Goal: Task Accomplishment & Management: Manage account settings

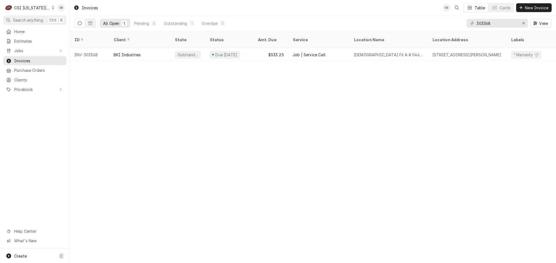
drag, startPoint x: 506, startPoint y: 23, endPoint x: 499, endPoint y: 22, distance: 8.0
click at [506, 27] on div "303368 View" at bounding box center [509, 23] width 85 height 15
click at [479, 22] on input "303368" at bounding box center [497, 23] width 41 height 9
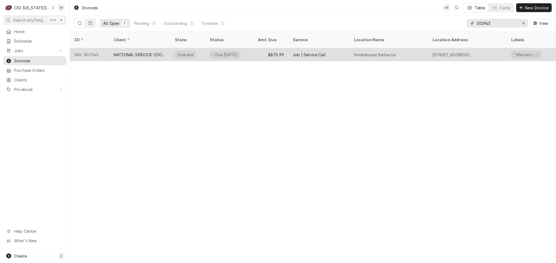
type input "302943"
click at [140, 52] on div "NATIONAL SERVICE COOPERATIVE" at bounding box center [140, 55] width 52 height 6
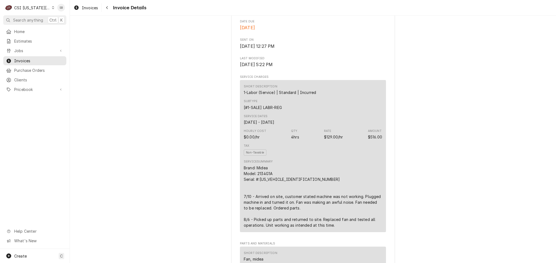
scroll to position [410, 0]
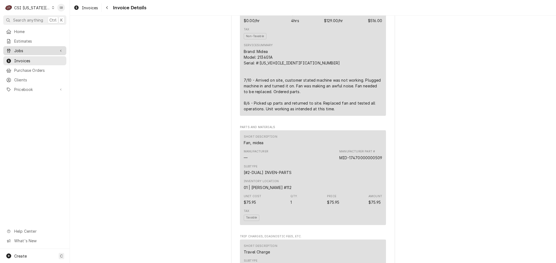
click at [29, 52] on span "Jobs" at bounding box center [34, 51] width 41 height 6
click at [29, 57] on span "Jobs" at bounding box center [38, 60] width 49 height 6
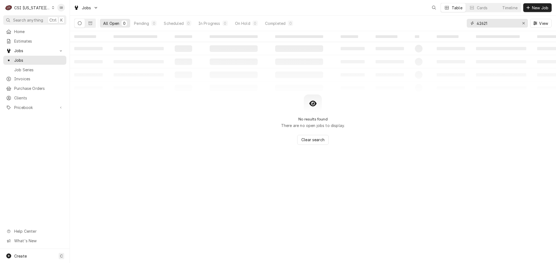
click at [481, 22] on input "42621" at bounding box center [497, 23] width 41 height 9
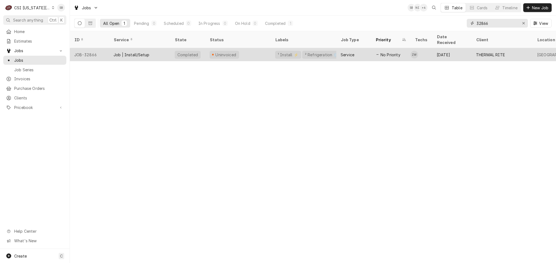
type input "32866"
click at [134, 52] on div "Job | Install/Setup" at bounding box center [132, 55] width 36 height 6
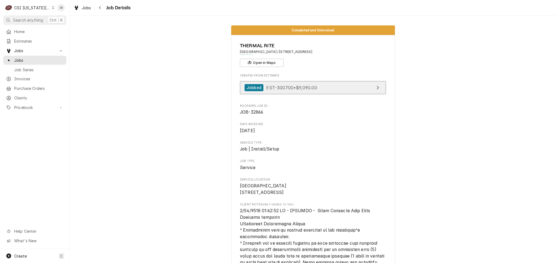
click at [266, 88] on span "EST-300700 • $9,090.00" at bounding box center [291, 87] width 51 height 5
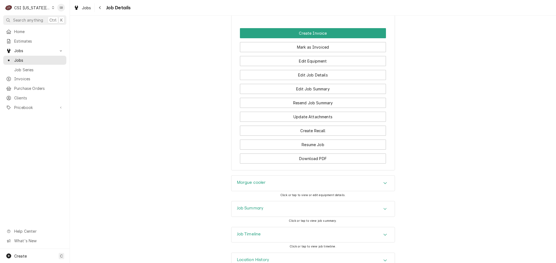
scroll to position [717, 0]
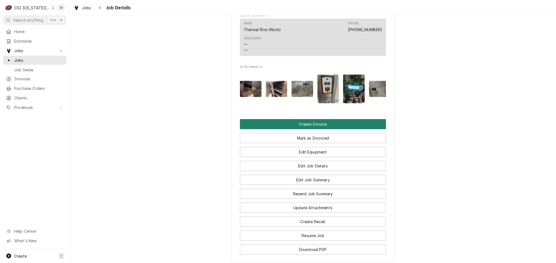
click at [273, 129] on button "Create Invoice" at bounding box center [313, 124] width 146 height 10
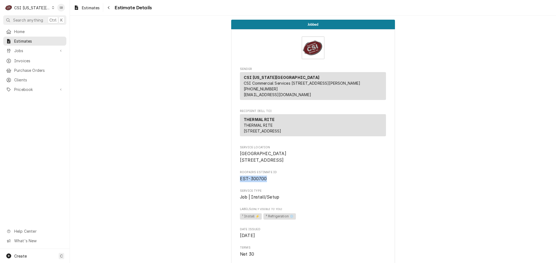
drag, startPoint x: 268, startPoint y: 198, endPoint x: 235, endPoint y: 196, distance: 32.5
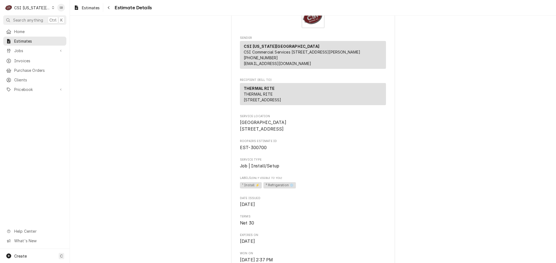
scroll to position [82, 0]
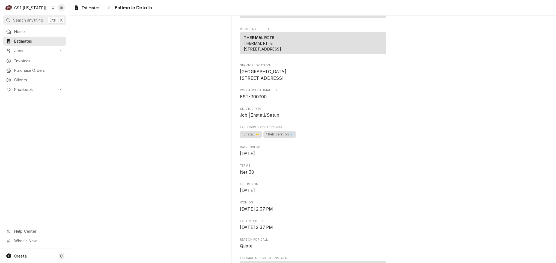
click at [258, 99] on span "EST-300700" at bounding box center [253, 96] width 27 height 5
copy span "300700"
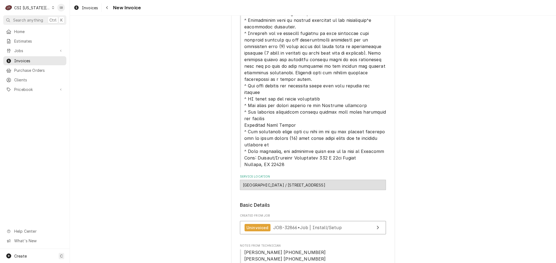
scroll to position [205, 0]
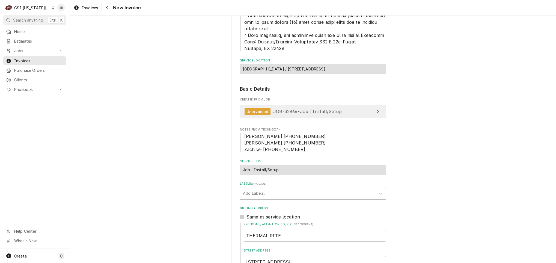
click at [273, 110] on span "JOB-32866 • Job | Install/Setup" at bounding box center [307, 111] width 69 height 5
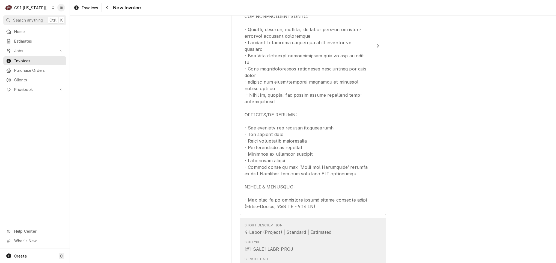
scroll to position [942, 0]
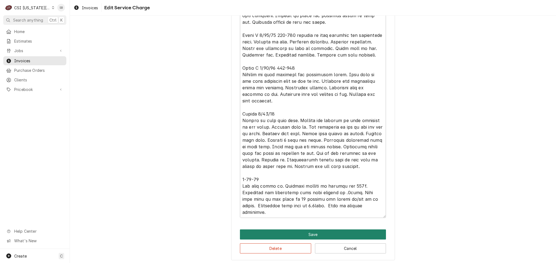
scroll to position [33, 0]
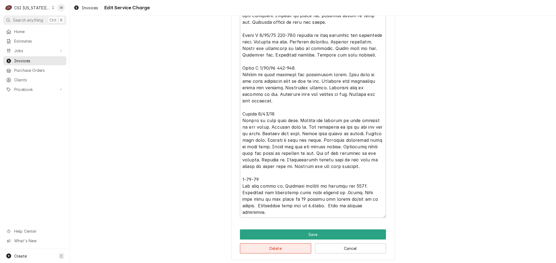
click at [285, 253] on button "Delete" at bounding box center [275, 248] width 71 height 10
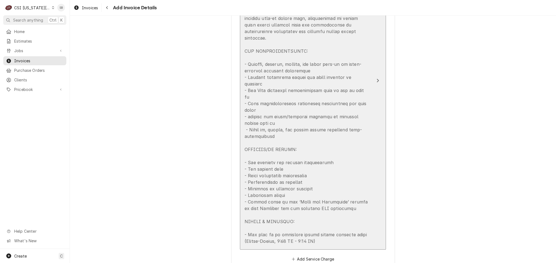
click at [298, 173] on div "Update Line Item" at bounding box center [307, 126] width 125 height 236
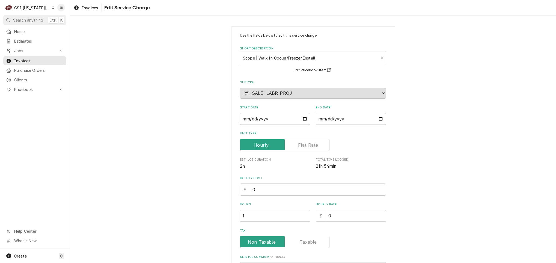
click at [277, 61] on div "Short Description" at bounding box center [309, 58] width 133 height 10
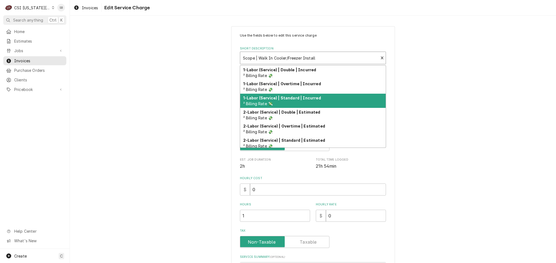
click at [278, 99] on strong "1-Labor (Service) | Standard | Incurred" at bounding box center [282, 98] width 78 height 5
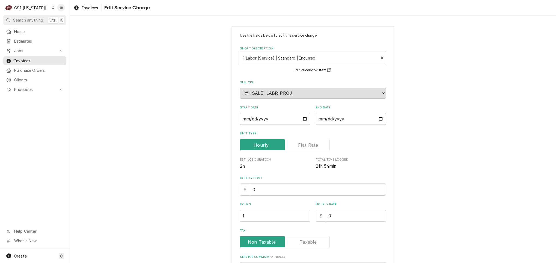
type textarea "x"
click at [322, 120] on input "2025-09-22" at bounding box center [351, 119] width 70 height 12
type input "2025-09-02"
type textarea "x"
type input "2025-09-26"
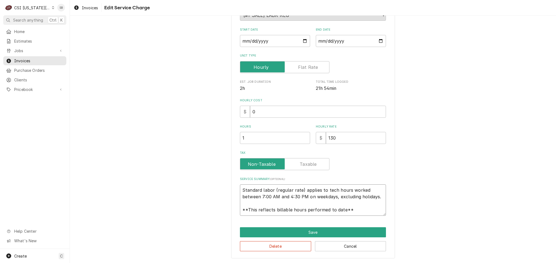
scroll to position [7, 0]
drag, startPoint x: 239, startPoint y: 188, endPoint x: 456, endPoint y: 228, distance: 220.2
click at [456, 228] on div "Use the fields below to edit this service charge Short Description 1-Labor (Ser…" at bounding box center [313, 103] width 487 height 320
type textarea "x"
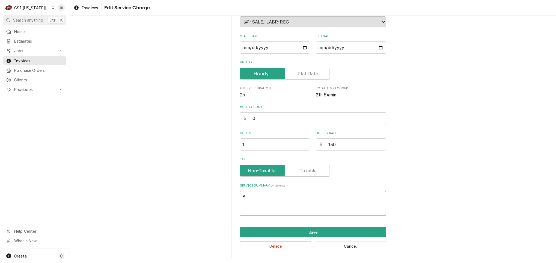
scroll to position [0, 0]
type textarea "Br"
type textarea "x"
type textarea "Bra"
type textarea "x"
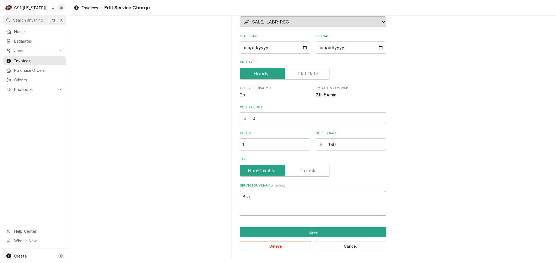
type textarea "Bran"
type textarea "x"
type textarea "Brand"
type textarea "x"
type textarea "Brand:"
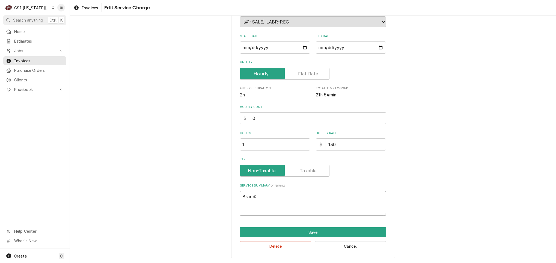
type textarea "x"
type textarea "Brand:"
paste textarea "Mopec Model Number CT27X560 Serial Number 253 97389-01J01"
type textarea "x"
type textarea "Brand: Mopec Model Number CT27X560 Serial Number 253 97389-01J01"
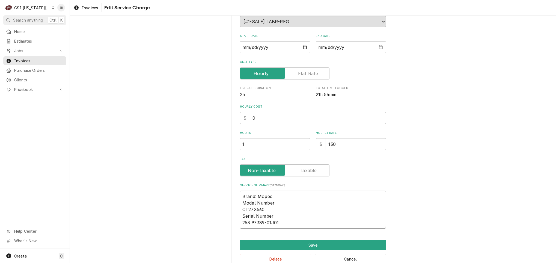
scroll to position [78, 0]
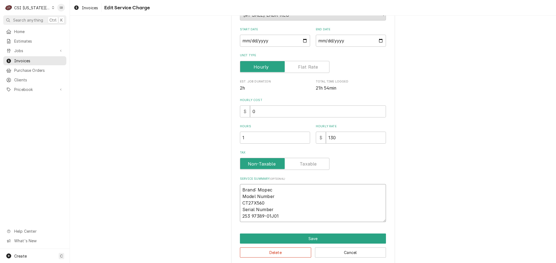
drag, startPoint x: 301, startPoint y: 195, endPoint x: 301, endPoint y: 180, distance: 15.3
click at [305, 186] on textarea "Brand: Mopec Model Number CT27X560 Serial Number 253 97389-01J01" at bounding box center [313, 203] width 146 height 38
type textarea "x"
type textarea "Brand: Mopec CT27X560 Serial Number 253 97389-01J01"
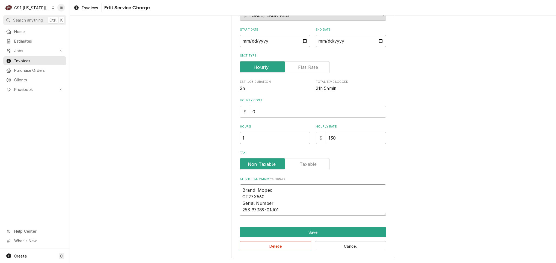
type textarea "x"
type textarea "Brand: Mopec / CT27X560 Serial Number 253 97389-01J01"
type textarea "x"
type textarea "Brand: Mopec // CT27X560 Serial Number 253 97389-01J01"
type textarea "x"
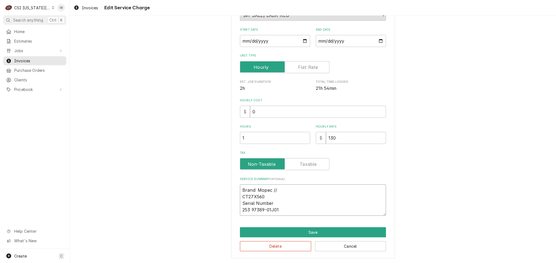
type textarea "Brand: Mopec // CT27X560 Serial Number 253 97389-01J01"
type textarea "x"
type textarea "Brand: Mopec // M CT27X560 Serial Number 253 97389-01J01"
type textarea "x"
type textarea "Brand: Mopec // CT27X560 Serial Number 253 97389-01J01"
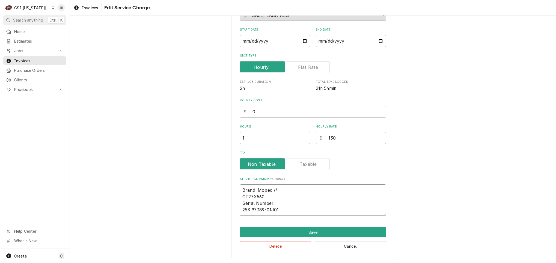
type textarea "x"
type textarea "Brand: Mopec // CT27X560 Serial Number 253 97389-01J01"
type textarea "x"
type textarea "Brand: Mopec / CT27X560 Serial Number 253 97389-01J01"
type textarea "x"
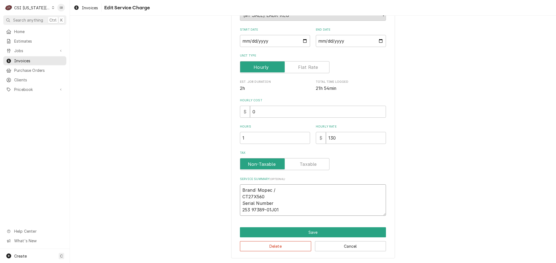
type textarea "Brand: Mopec / CT27X560 Serial Number 253 97389-01J01"
type textarea "x"
type textarea "Brand: Mopec / M CT27X560 Serial Number 253 97389-01J01"
type textarea "x"
type textarea "Brand: Mopec / Mo CT27X560 Serial Number 253 97389-01J01"
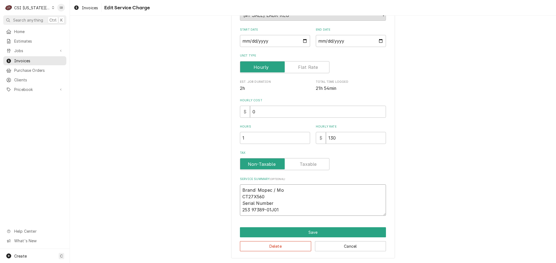
type textarea "x"
type textarea "Brand: Mopec / Mode CT27X560 Serial Number 253 97389-01J01"
type textarea "x"
type textarea "Brand: Mopec / Model CT27X560 Serial Number 253 97389-01J01"
type textarea "x"
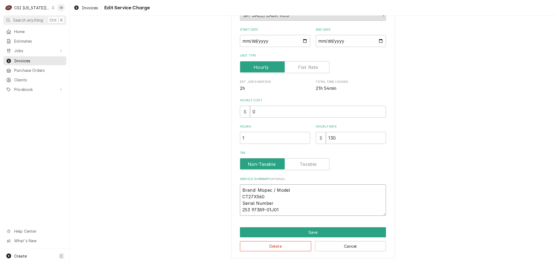
type textarea "Brand: Mopec / Model CT27X560 Serial Number 253 97389-01J01"
type textarea "x"
type textarea "Brand: Mopec / Model : CT27X560 Serial Number 253 97389-01J01"
type textarea "x"
type textarea "Brand: Mopec / Model CT27X560 Serial Number 253 97389-01J01"
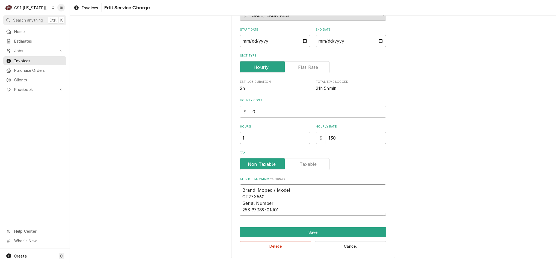
type textarea "x"
type textarea "Brand: Mopec / Model CT27X560 Serial Number 253 97389-01J01"
type textarea "x"
type textarea "Brand: Mopec / Model: CT27X560 Serial Number 253 97389-01J01"
type textarea "x"
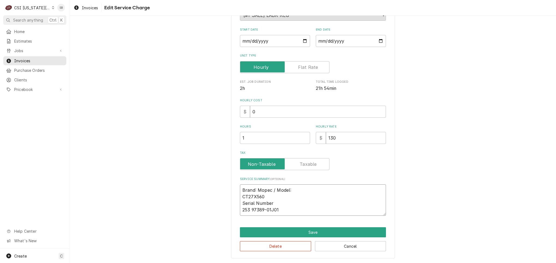
type textarea "Brand: Mopec / Model: CT27X560 Serial Number 253 97389-01J01"
type textarea "x"
type textarea "Brand: Mopec / Model: CT27X560 Serial Number 253 97389-01J01"
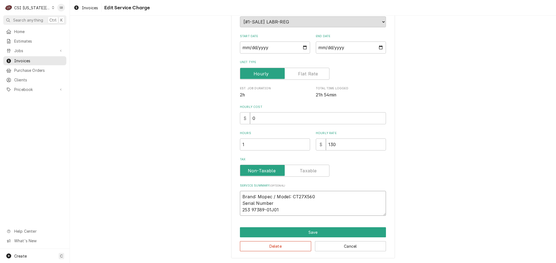
drag, startPoint x: 325, startPoint y: 200, endPoint x: 344, endPoint y: 189, distance: 21.9
click at [344, 189] on div "Service Summary ( optional ) Brand: Mopec / Model: CT27X560 Serial Number 253 9…" at bounding box center [313, 200] width 146 height 32
type textarea "x"
type textarea "Brand: Mopec / Model: CT27X560 253 97389-01J01"
type textarea "x"
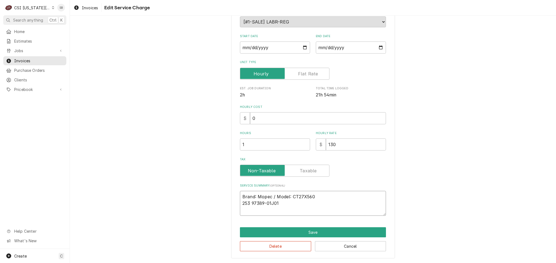
type textarea "Brand: Mopec / Model: CT27X560 / 253 97389-01J01"
type textarea "x"
type textarea "Brand: Mopec / Model: CT27X560 / 253 97389-01J01"
type textarea "x"
type textarea "Brand: Mopec / Model: CT27X560 / S 253 97389-01J01"
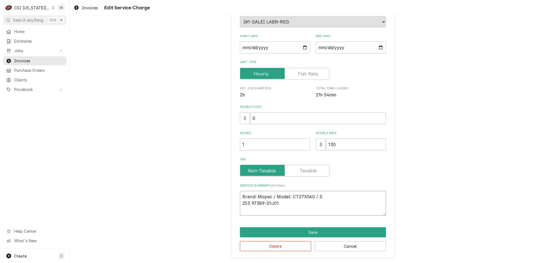
type textarea "x"
type textarea "Brand: Mopec / Model: CT27X560 / Ser 253 97389-01J01"
type textarea "x"
type textarea "Brand: Mopec / Model: CT27X560 / Seri 253 97389-01J01"
type textarea "x"
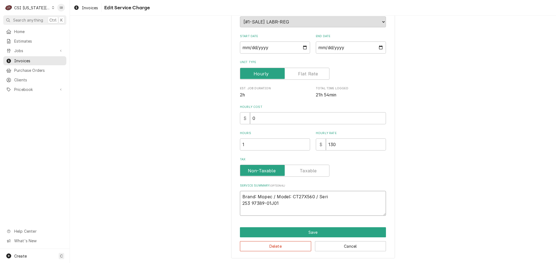
type textarea "Brand: Mopec / Model: CT27X560 / Seria 253 97389-01J01"
type textarea "x"
type textarea "Brand: Mopec / Model: CT27X560 / Serial 253 97389-01J01"
type textarea "x"
type textarea "Brand: Mopec / Model: CT27X560 / Serial: 253 97389-01J01"
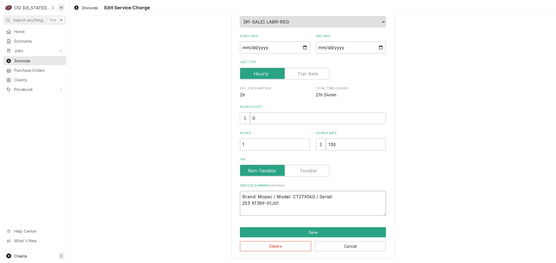
type textarea "x"
type textarea "Brand: Mopec / Model: CT27X560 / Serial: 253 97389-01J01"
type textarea "x"
type textarea "Brand: Mopec / Model: CT27X560 / Serial: 253 97389-01J01"
drag, startPoint x: 303, startPoint y: 71, endPoint x: 299, endPoint y: 81, distance: 9.9
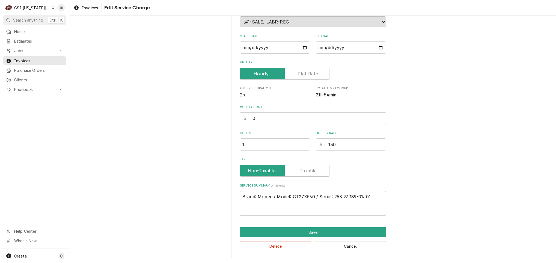
click at [303, 72] on label "Unit Type" at bounding box center [285, 74] width 90 height 12
click at [303, 72] on input "Unit Type" at bounding box center [285, 74] width 85 height 12
checkbox input "true"
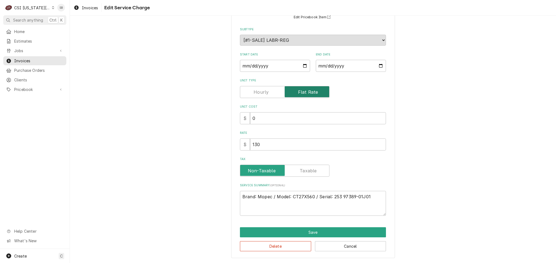
scroll to position [53, 0]
drag, startPoint x: 266, startPoint y: 142, endPoint x: 196, endPoint y: 146, distance: 69.8
click at [208, 150] on div "Use the fields below to edit this service charge Short Description 1-Labor (Ser…" at bounding box center [313, 115] width 487 height 295
type textarea "x"
type input "8"
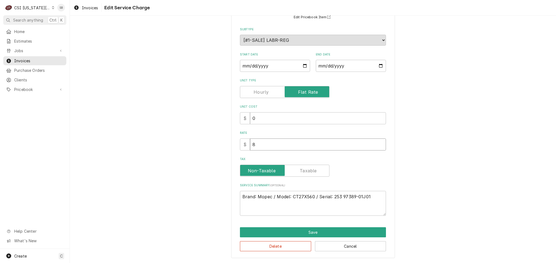
type textarea "x"
type input "88"
type textarea "x"
type input "884"
type textarea "x"
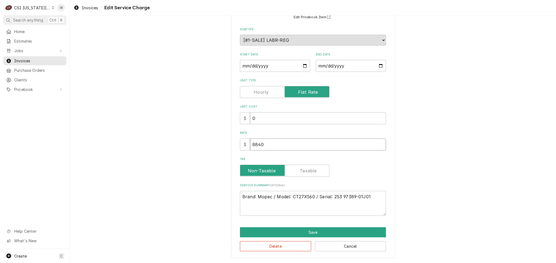
type input "8840"
click at [389, 197] on div "Use the fields below to edit this service charge Short Description 1-Labor (Ser…" at bounding box center [313, 115] width 164 height 285
click at [370, 197] on textarea "Brand: Mopec / Model: CT27X560 / Serial: 253 97389-01J01" at bounding box center [313, 203] width 146 height 25
type textarea "x"
type textarea "Brand: Mopec / Model: CT27X560 / Serial: 253 97389-01J01"
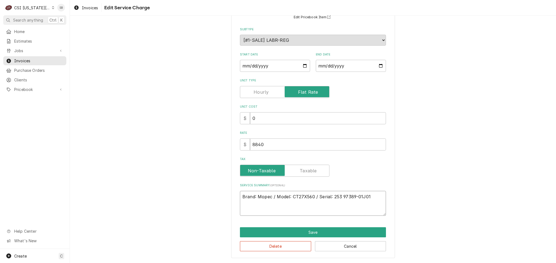
type textarea "x"
type textarea "Brand: Mopec / Model: CT27X560 / Serial: 253 97389-01J01"
paste textarea "Technicians arrived on 09/22 in response to a scheduled installation of a walk-…"
type textarea "x"
type textarea "Brand: Mopec / Model: CT27X560 / Serial: 253 97389-01J01 Technicians arrived on…"
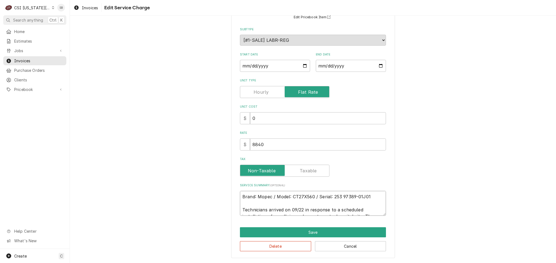
scroll to position [90, 0]
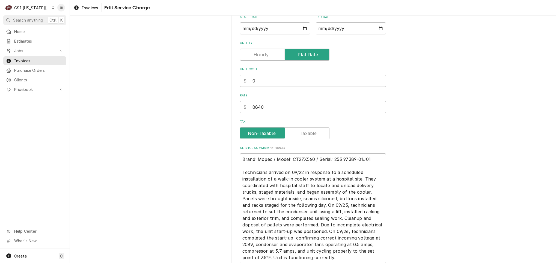
drag, startPoint x: 275, startPoint y: 240, endPoint x: 294, endPoint y: 240, distance: 18.9
click at [293, 240] on textarea "Brand: Mopec / Model: CT27X560 / Serial: 253 97389-01J01 Technicians arrived on…" at bounding box center [313, 209] width 146 height 110
type textarea "x"
type textarea "Brand: Mopec / Model: CT27X560 / Serial: 253 97389-01J01 Technicians arrived on…"
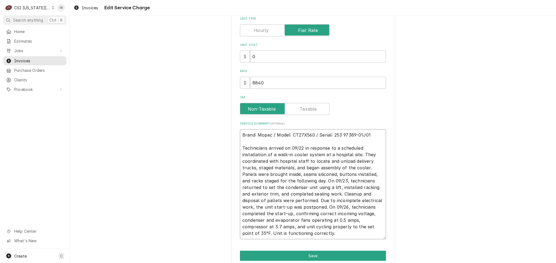
scroll to position [139, 0]
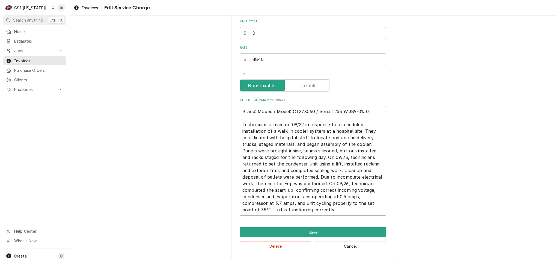
drag, startPoint x: 333, startPoint y: 196, endPoint x: 340, endPoint y: 195, distance: 7.5
click at [340, 195] on textarea "Brand: Mopec / Model: CT27X560 / Serial: 253 97389-01J01 Technicians arrived on…" at bounding box center [313, 161] width 146 height 110
type textarea "x"
type textarea "Brand: Mopec / Model: CT27X560 / Serial: 253 97389-01J01 Technicians arrived on…"
type textarea "x"
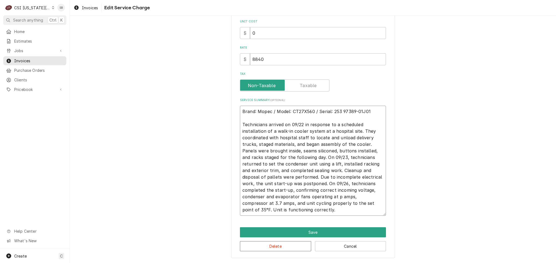
type textarea "Brand: Mopec / Model: CT27X560 / Serial: 253 97389-01J01 Technicians arrived on…"
type textarea "x"
type textarea "Brand: Mopec / Model: CT27X560 / Serial: 253 97389-01J01 Technicians arrived on…"
type textarea "x"
type textarea "Brand: Mopec / Model: CT27X560 / Serial: 253 97389-01J01 Technicians arrived on…"
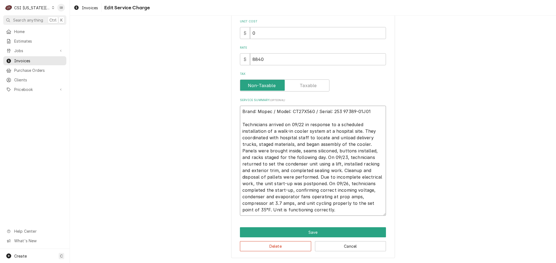
type textarea "x"
type textarea "Brand: Mopec / Model: CT27X560 / Serial: 253 97389-01J01 Technicians arrived on…"
type textarea "x"
type textarea "Brand: Mopec / Model: CT27X560 / Serial: 253 97389-01J01 Technicians arrived on…"
click at [271, 197] on textarea "Brand: Mopec / Model: CT27X560 / Serial: 253 97389-01J01 Technicians arrived on…" at bounding box center [313, 161] width 146 height 110
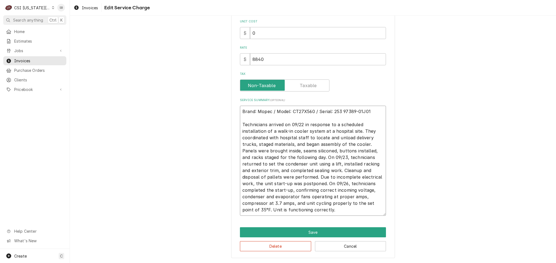
click at [271, 197] on textarea "Brand: Mopec / Model: CT27X560 / Serial: 253 97389-01J01 Technicians arrived on…" at bounding box center [313, 161] width 146 height 110
click at [372, 190] on textarea "Brand: Mopec / Model: CT27X560 / Serial: 253 97389-01J01 Technicians arrived on…" at bounding box center [313, 161] width 146 height 110
type textarea "x"
type textarea "Brand: Mopec / Model: CT27X560 / Serial: 253 97389-01J01 Technicians arrived on…"
type textarea "x"
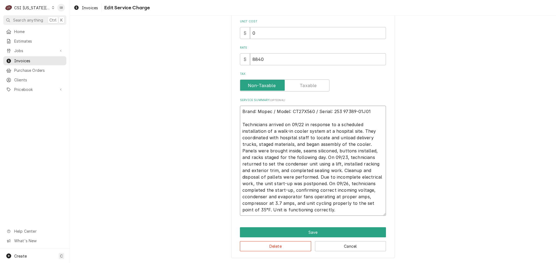
type textarea "Brand: Mopec / Model: CT27X560 / Serial: 253 97389-01J01 Technicians arrived on…"
type textarea "x"
type textarea "Brand: Mopec / Model: CT27X560 / Serial: 253 97389-01J01 Technicians arrived on…"
type textarea "x"
type textarea "Brand: Mopec / Model: CT27X560 / Serial: 253 97389-01J01 Technicians arrived on…"
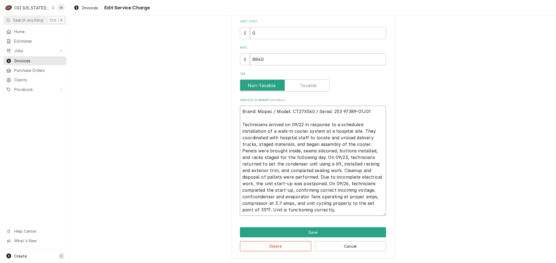
type textarea "x"
type textarea "Brand: Mopec / Model: CT27X560 / Serial: 253 97389-01J01 Technicians arrived on…"
type textarea "x"
type textarea "Brand: Mopec / Model: CT27X560 / Serial: 253 97389-01J01 Technicians arrived on…"
type textarea "x"
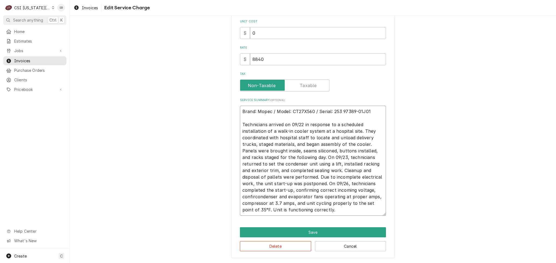
type textarea "Brand: Mopec / Model: CT27X560 / Serial: 253 97389-01J01 Technicians arrived on…"
type textarea "x"
type textarea "Brand: Mopec / Model: CT27X560 / Serial: 253 97389-01J01 Technicians arrived on…"
type textarea "x"
type textarea "Brand: Mopec / Model: CT27X560 / Serial: 253 97389-01J01 Technicians arrived on…"
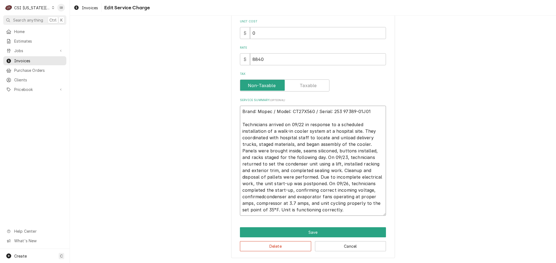
type textarea "x"
type textarea "Brand: Mopec / Model: CT27X560 / Serial: 253 97389-01J01 Technicians arrived on…"
type textarea "x"
type textarea "Brand: Mopec / Model: CT27X560 / Serial: 253 97389-01J01 Technicians arrived on…"
type textarea "x"
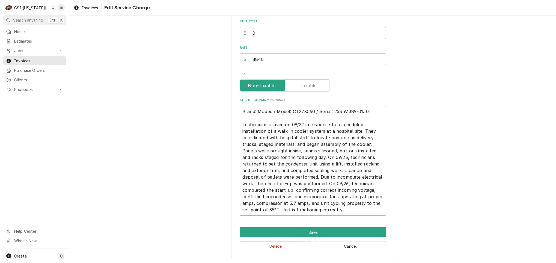
type textarea "Brand: Mopec / Model: CT27X560 / Serial: 253 97389-01J01 Technicians arrived on…"
type textarea "x"
type textarea "Brand: Mopec / Model: CT27X560 / Serial: 253 97389-01J01 Technicians arrived on…"
type textarea "x"
type textarea "Brand: Mopec / Model: CT27X560 / Serial: 253 97389-01J01 Technicians arrived on…"
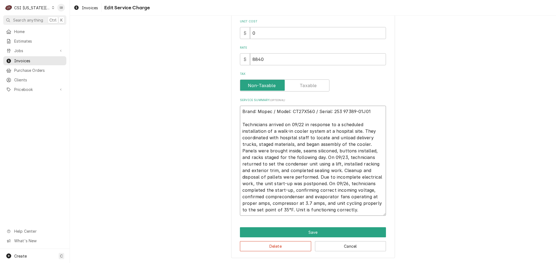
type textarea "x"
type textarea "Brand: Mopec / Model: CT27X560 / Serial: 253 97389-01J01 Technicians arrived on…"
type textarea "x"
type textarea "Brand: Mopec / Model: CT27X560 / Serial: 253 97389-01J01 Technicians arrived on…"
type textarea "x"
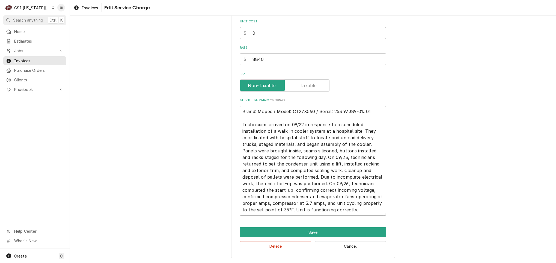
type textarea "Brand: Mopec / Model: CT27X560 / Serial: 253 97389-01J01 Technicians arrived on…"
type textarea "x"
type textarea "Brand: Mopec / Model: CT27X560 / Serial: 253 97389-01J01 Technicians arrived on…"
type textarea "x"
type textarea "Brand: Mopec / Model: CT27X560 / Serial: 253 97389-01J01 Technicians arrived on…"
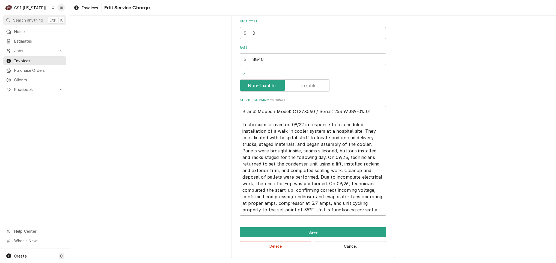
type textarea "x"
type textarea "Brand: Mopec / Model: CT27X560 / Serial: 253 97389-01J01 Technicians arrived on…"
type textarea "x"
type textarea "Brand: Mopec / Model: CT27X560 / Serial: 253 97389-01J01 Technicians arrived on…"
type textarea "x"
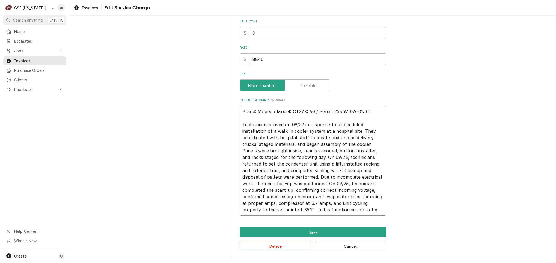
type textarea "Brand: Mopec / Model: CT27X560 / Serial: 253 97389-01J01 Technicians arrived on…"
type textarea "x"
type textarea "Brand: Mopec / Model: CT27X560 / Serial: 253 97389-01J01 Technicians arrived on…"
type textarea "x"
type textarea "Brand: Mopec / Model: CT27X560 / Serial: 253 97389-01J01 Technicians arrived on…"
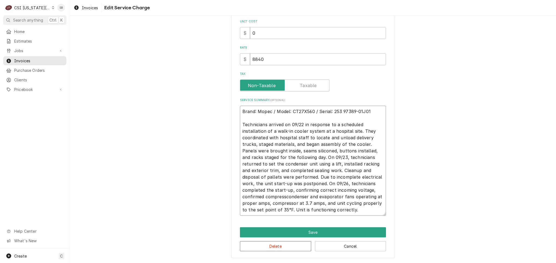
type textarea "x"
type textarea "Brand: Mopec / Model: CT27X560 / Serial: 253 97389-01J01 Technicians arrived on…"
type textarea "x"
type textarea "Brand: Mopec / Model: CT27X560 / Serial: 253 97389-01J01 Technicians arrived on…"
type textarea "x"
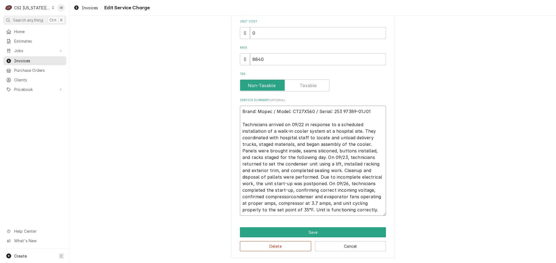
type textarea "Brand: Mopec / Model: CT27X560 / Serial: 253 97389-01J01 Technicians arrived on…"
type textarea "x"
type textarea "Brand: Mopec / Model: CT27X560 / Serial: 253 97389-01J01 Technicians arrived on…"
drag, startPoint x: 320, startPoint y: 202, endPoint x: 229, endPoint y: 203, distance: 91.0
click at [231, 203] on div "Use the fields below to edit this service charge Short Description 1-Labor (Ser…" at bounding box center [313, 73] width 164 height 370
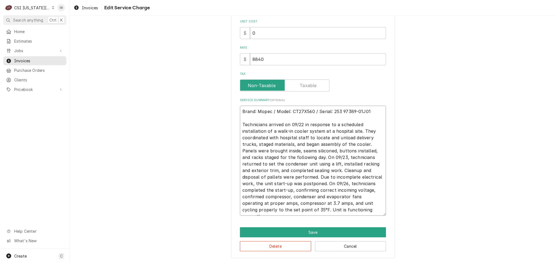
type textarea "x"
type textarea "Brand: Mopec / Model: CT27X560 / Serial: 253 97389-01J01 Technicians arrived on…"
type textarea "x"
type textarea "Brand: Mopec / Model: CT27X560 / Serial: 253 97389-01J01 Technicians arrived on…"
type textarea "x"
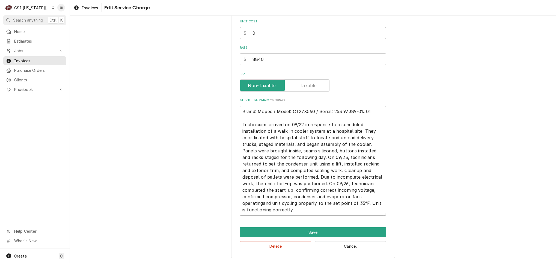
type textarea "Brand: Mopec / Model: CT27X560 / Serial: 253 97389-01J01 Technicians arrived on…"
type textarea "x"
type textarea "Brand: Mopec / Model: CT27X560 / Serial: 253 97389-01J01 Technicians arrived on…"
drag, startPoint x: 325, startPoint y: 203, endPoint x: 376, endPoint y: 213, distance: 51.7
click at [384, 216] on div "Use the fields below to edit this service charge Short Description 1-Labor (Ser…" at bounding box center [313, 73] width 164 height 370
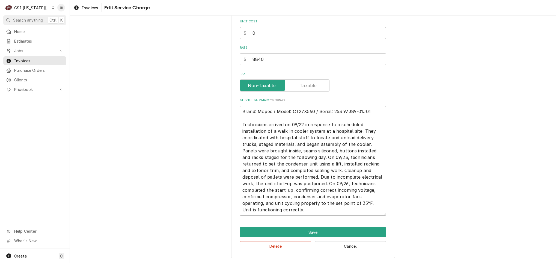
type textarea "x"
type textarea "Brand: Mopec / Model: CT27X560 / Serial: 253 97389-01J01 Technicians arrived on…"
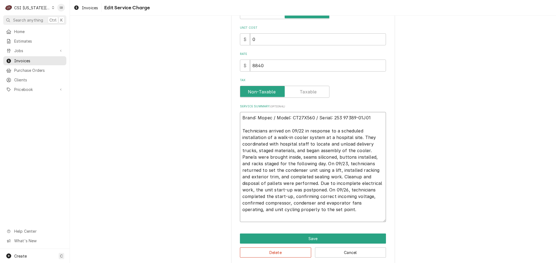
type textarea "x"
type textarea "Brand: Mopec / Model: CT27X560 / Serial: 253 97389-01J01 Technicians arrived on…"
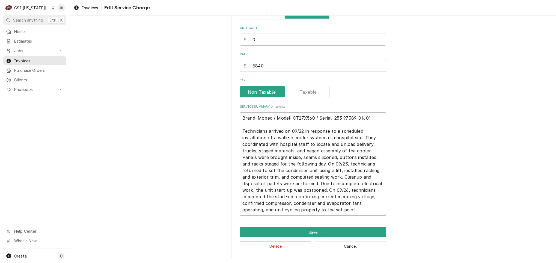
type textarea "x"
type textarea "Brand: Mopec / Model: CT27X560 / Serial: 253 97389-01J01 Technicians arrived on…"
type textarea "x"
type textarea "Brand: Mopec / Model: CT27X560 / Serial: 253 97389-01J01 Technicians arrived on…"
type textarea "x"
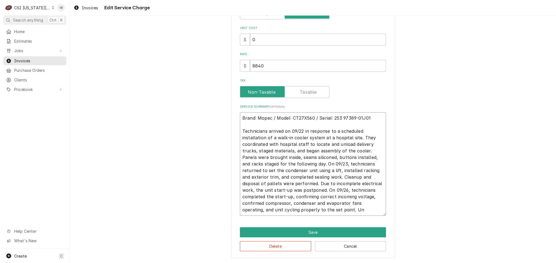
type textarea "Brand: Mopec / Model: CT27X560 / Serial: 253 97389-01J01 Technicians arrived on…"
type textarea "x"
type textarea "Brand: Mopec / Model: CT27X560 / Serial: 253 97389-01J01 Technicians arrived on…"
type textarea "x"
type textarea "Brand: Mopec / Model: CT27X560 / Serial: 253 97389-01J01 Technicians arrived on…"
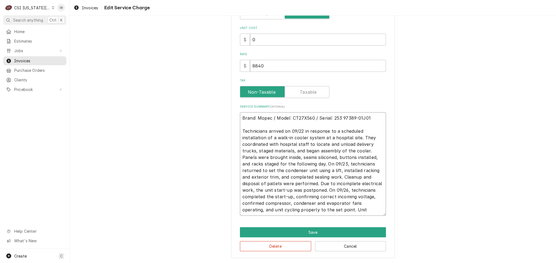
type textarea "x"
type textarea "Brand: Mopec / Model: CT27X560 / Serial: 253 97389-01J01 Technicians arrived on…"
type textarea "x"
type textarea "Brand: Mopec / Model: CT27X560 / Serial: 253 97389-01J01 Technicians arrived on…"
type textarea "x"
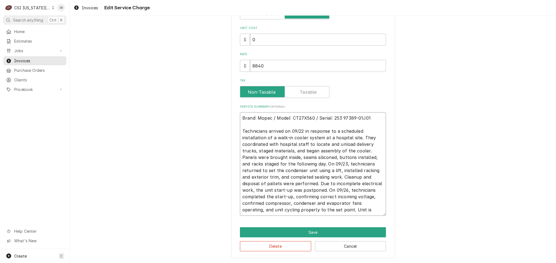
type textarea "Brand: Mopec / Model: CT27X560 / Serial: 253 97389-01J01 Technicians arrived on…"
type textarea "x"
type textarea "Brand: Mopec / Model: CT27X560 / Serial: 253 97389-01J01 Technicians arrived on…"
type textarea "x"
type textarea "Brand: Mopec / Model: CT27X560 / Serial: 253 97389-01J01 Technicians arrived on…"
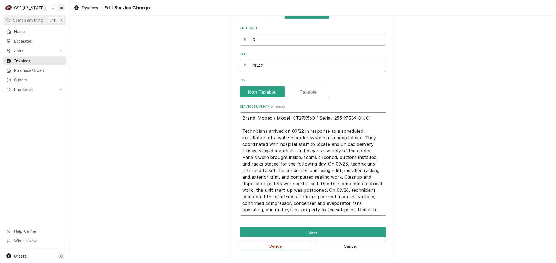
type textarea "x"
type textarea "Brand: Mopec / Model: CT27X560 / Serial: 253 97389-01J01 Technicians arrived on…"
type textarea "x"
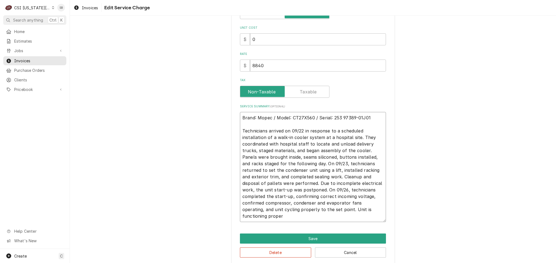
scroll to position [139, 0]
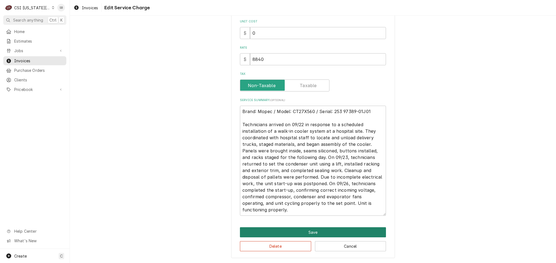
click at [333, 232] on button "Save" at bounding box center [313, 232] width 146 height 10
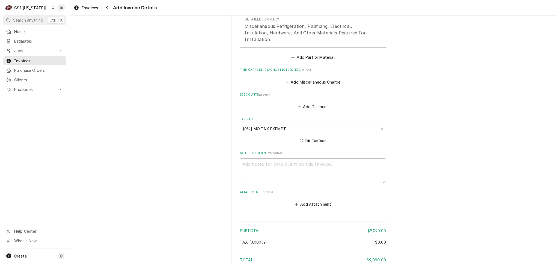
scroll to position [1042, 0]
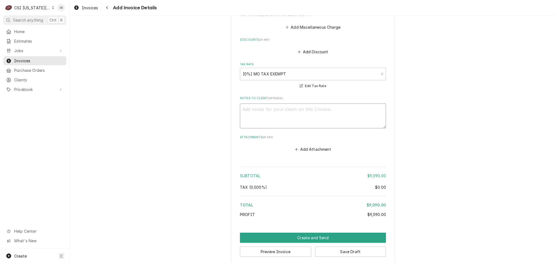
click at [266, 104] on textarea "Notes to Client ( optional )" at bounding box center [313, 116] width 146 height 25
paste textarea "EST-300700"
click at [341, 247] on button "Save Draft" at bounding box center [350, 252] width 71 height 10
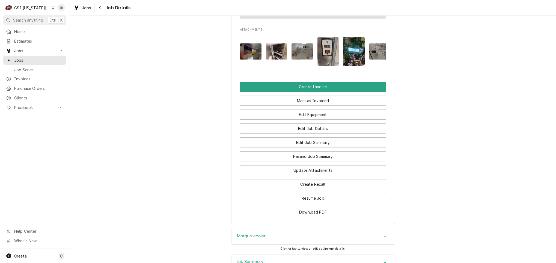
scroll to position [840, 0]
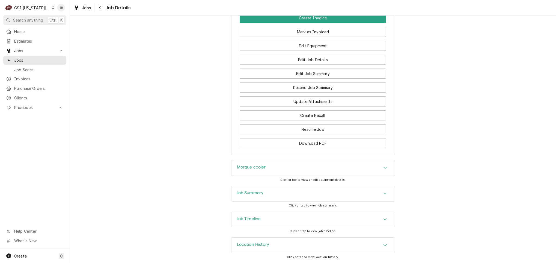
click at [273, 190] on div "Job Summary" at bounding box center [313, 193] width 163 height 15
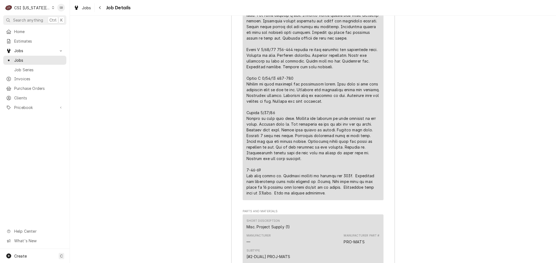
scroll to position [1388, 0]
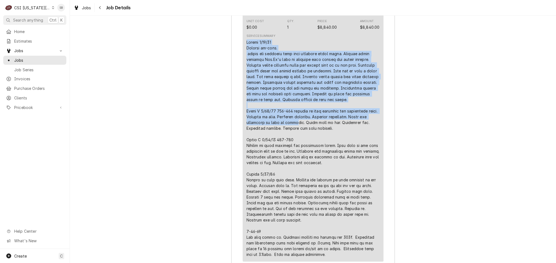
drag, startPoint x: 241, startPoint y: 57, endPoint x: 294, endPoint y: 139, distance: 98.6
click at [294, 139] on div "Short Description 4-Labor (Project) | Standard | Estimated Subtype [#1-SALE] LA…" at bounding box center [313, 115] width 141 height 291
drag, startPoint x: 294, startPoint y: 139, endPoint x: 286, endPoint y: 139, distance: 8.2
click at [286, 139] on div "Line Item" at bounding box center [313, 148] width 133 height 218
click at [243, 60] on div "Short Description 4-Labor (Project) | Standard | Estimated Subtype [#1-SALE] LA…" at bounding box center [313, 115] width 141 height 291
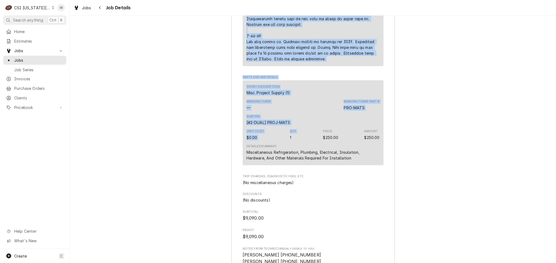
scroll to position [1593, 0]
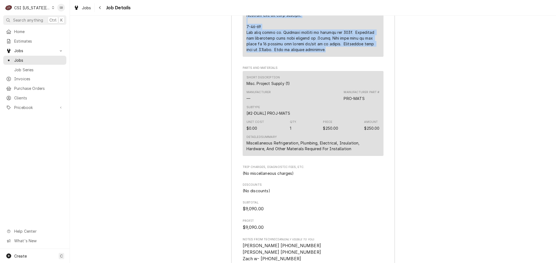
drag, startPoint x: 242, startPoint y: 57, endPoint x: 321, endPoint y: 69, distance: 79.9
copy div "Harris 9/22/25 Arrived on-site. walked the building site with hospital staff co…"
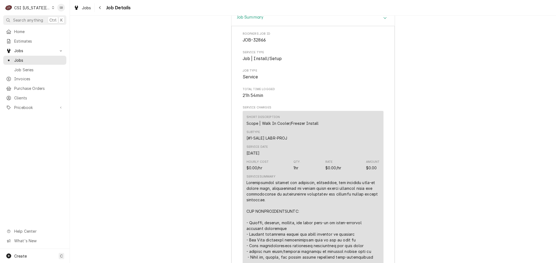
scroll to position [917, 0]
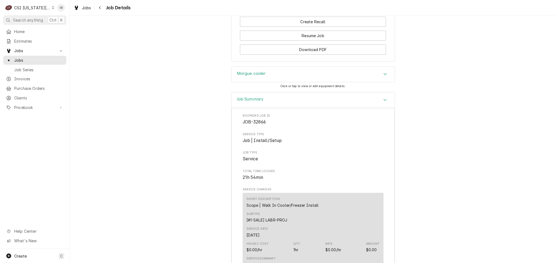
click at [266, 82] on div "Morgue cooler" at bounding box center [313, 74] width 163 height 15
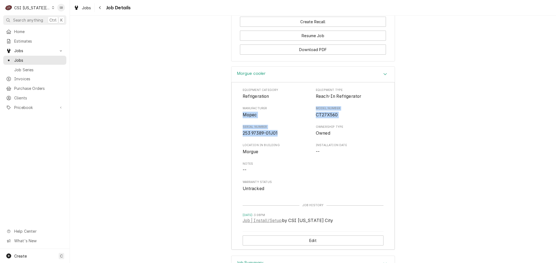
drag, startPoint x: 238, startPoint y: 131, endPoint x: 278, endPoint y: 152, distance: 45.0
click at [278, 152] on div "Equipment Category Refrigeration Equipment Type Reach-In Refrigerator Manufactu…" at bounding box center [313, 166] width 163 height 168
copy div "Mopec Model Number CT27X560 Serial Number 253 97389-01J01"
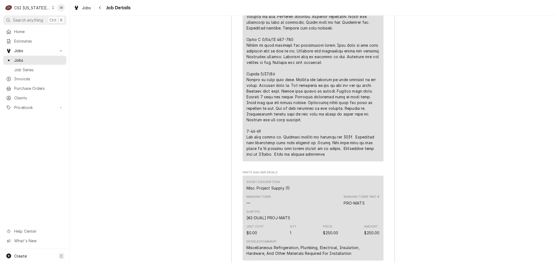
scroll to position [1737, 0]
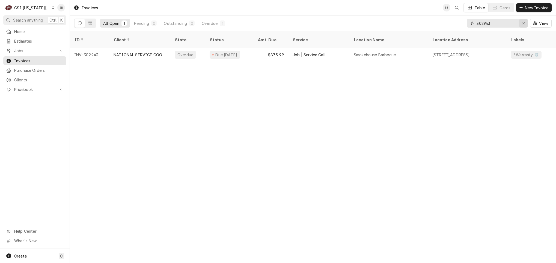
click at [523, 24] on icon "Erase input" at bounding box center [524, 23] width 3 height 4
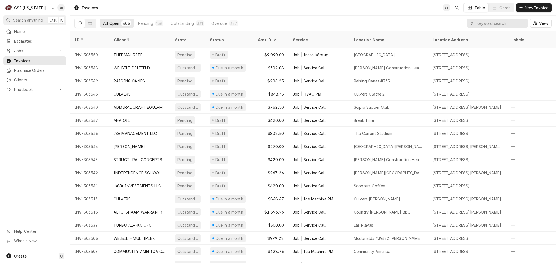
click at [29, 8] on div "CSI [US_STATE][GEOGRAPHIC_DATA]" at bounding box center [32, 8] width 36 height 6
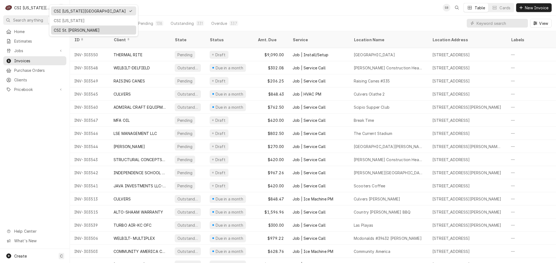
click at [63, 31] on div "CSI St. Louis" at bounding box center [94, 30] width 80 height 6
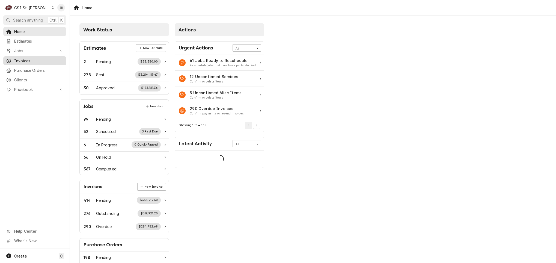
click at [43, 58] on span "Invoices" at bounding box center [38, 61] width 49 height 6
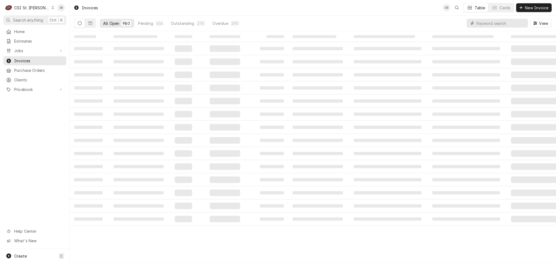
click at [502, 25] on input "Dynamic Content Wrapper" at bounding box center [501, 23] width 49 height 9
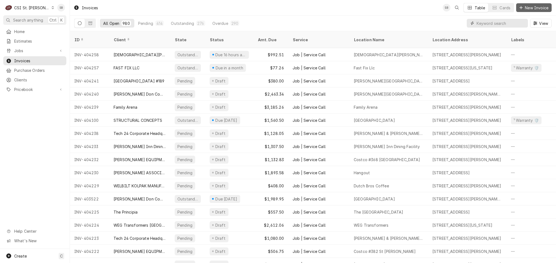
click at [503, 25] on input "Dynamic Content Wrapper" at bounding box center [501, 23] width 49 height 9
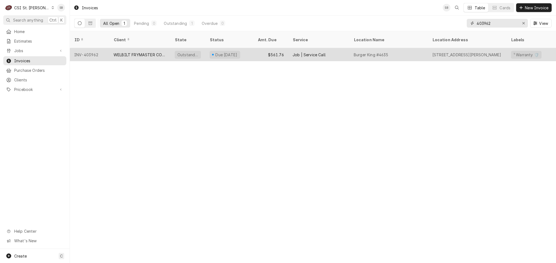
type input "403962"
click at [296, 52] on div "Job | Service Call" at bounding box center [309, 55] width 33 height 6
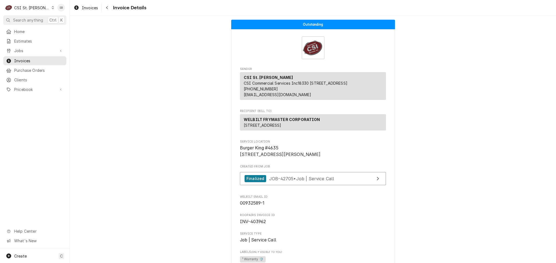
click at [38, 5] on div "CSI St. [PERSON_NAME]" at bounding box center [32, 8] width 36 height 6
click at [59, 10] on div "CSI [US_STATE][GEOGRAPHIC_DATA]" at bounding box center [84, 11] width 72 height 6
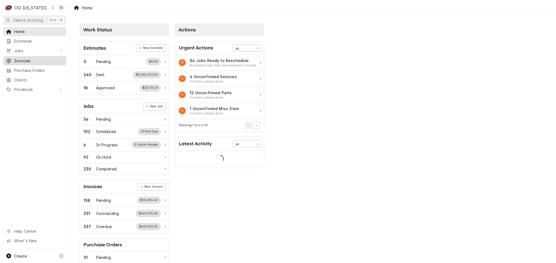
click at [32, 58] on span "Invoices" at bounding box center [38, 61] width 49 height 6
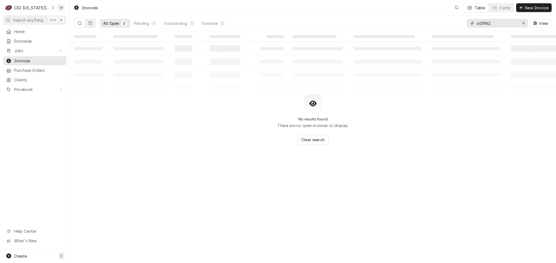
click at [477, 22] on input "403962" at bounding box center [497, 23] width 41 height 9
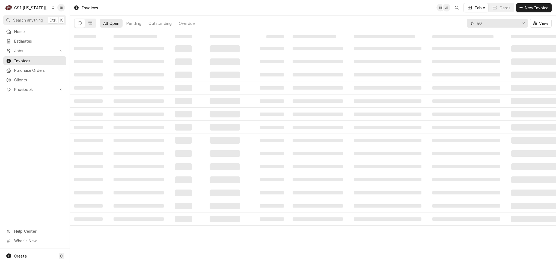
type input "4"
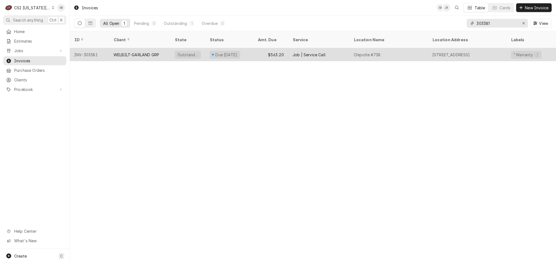
type input "303381"
click at [156, 51] on div "WELBILT-GARLAND GRP" at bounding box center [139, 54] width 61 height 13
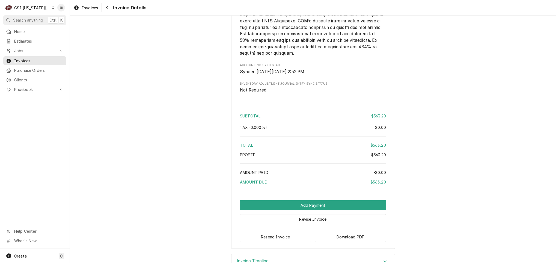
scroll to position [946, 0]
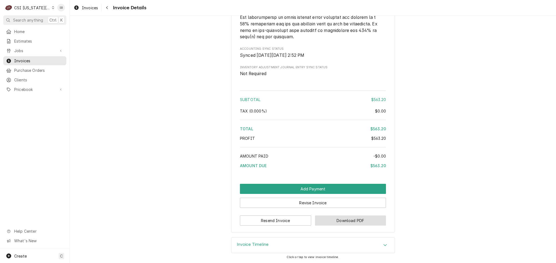
click at [361, 220] on button "Download PDF" at bounding box center [350, 221] width 71 height 10
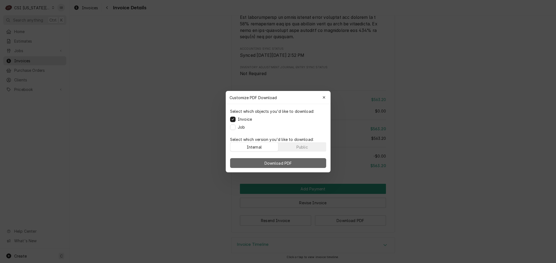
click at [298, 163] on button "Download PDF" at bounding box center [278, 163] width 96 height 10
